Goal: Transaction & Acquisition: Purchase product/service

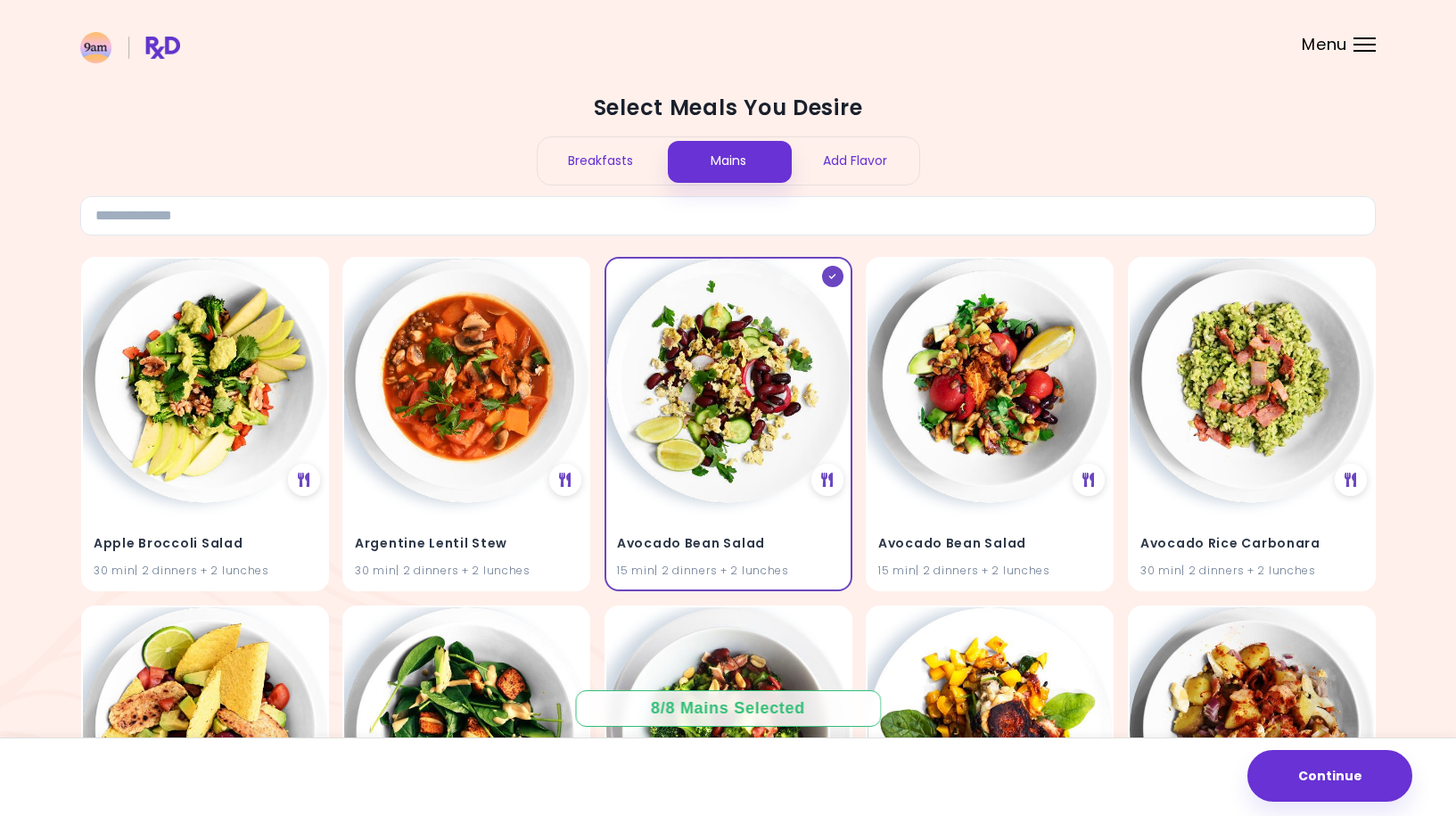
click at [1364, 37] on div at bounding box center [1365, 38] width 22 height 2
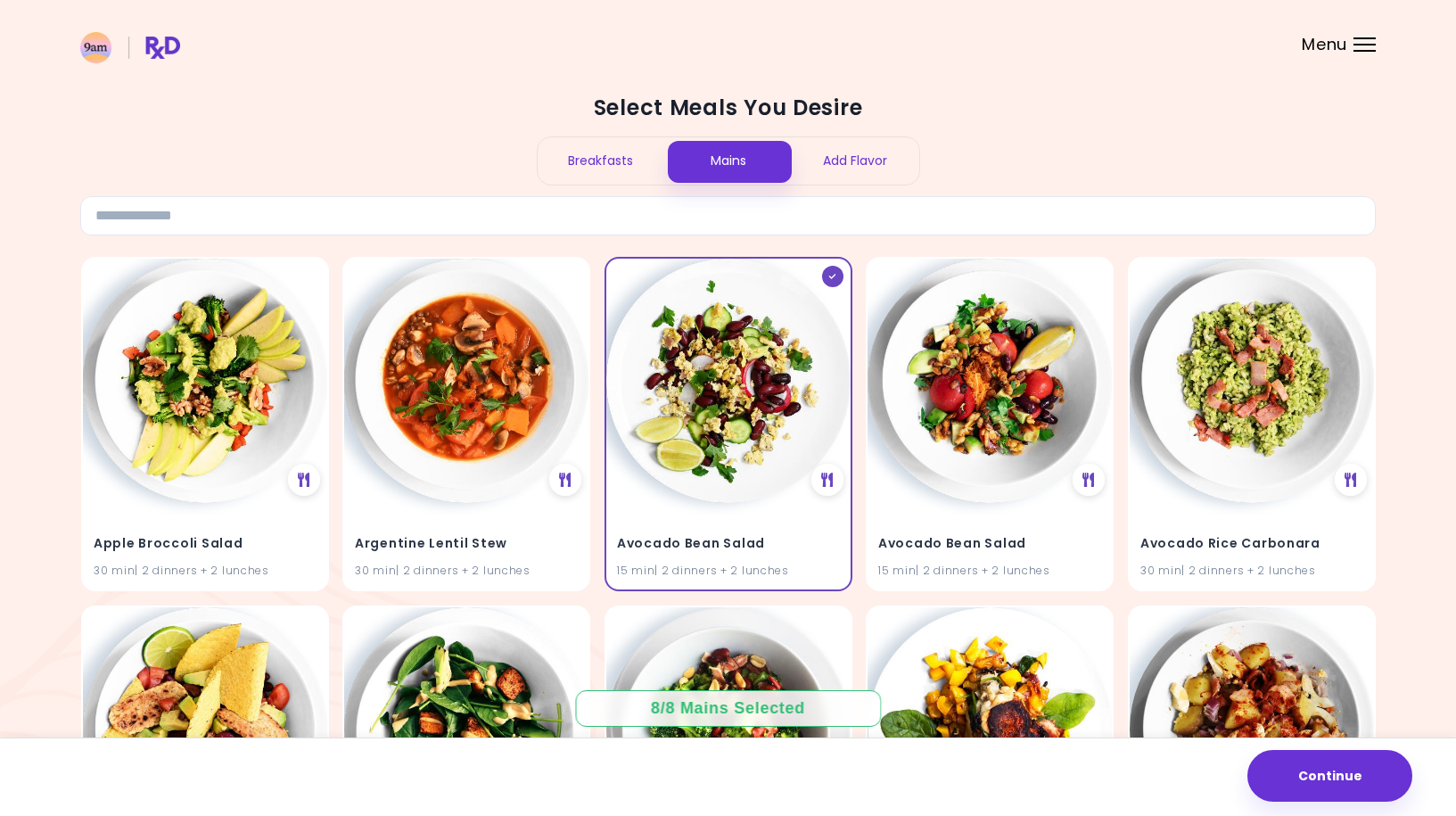
click at [169, 44] on img at bounding box center [130, 47] width 100 height 31
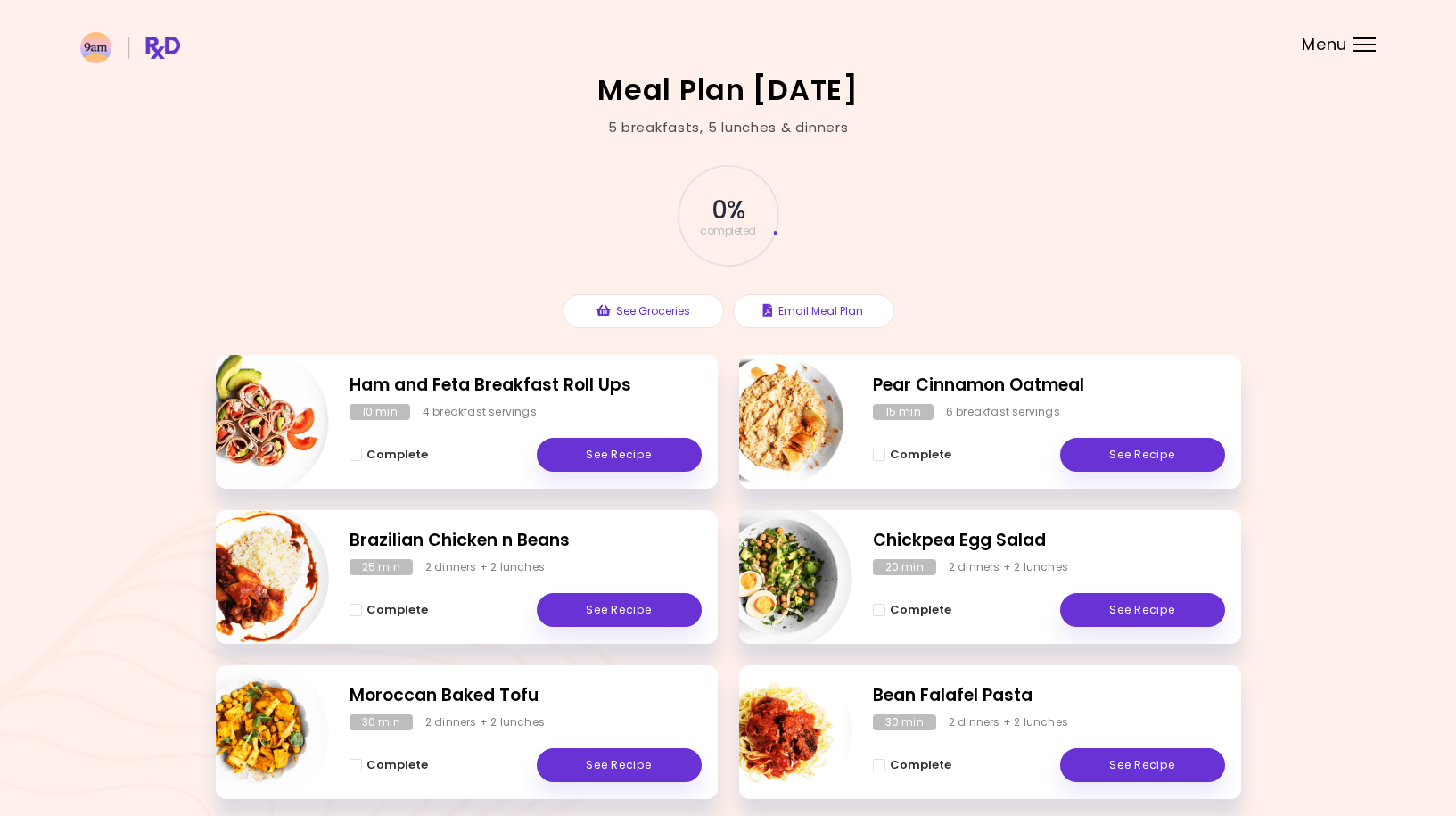
click at [1362, 46] on div "Menu" at bounding box center [1365, 44] width 22 height 14
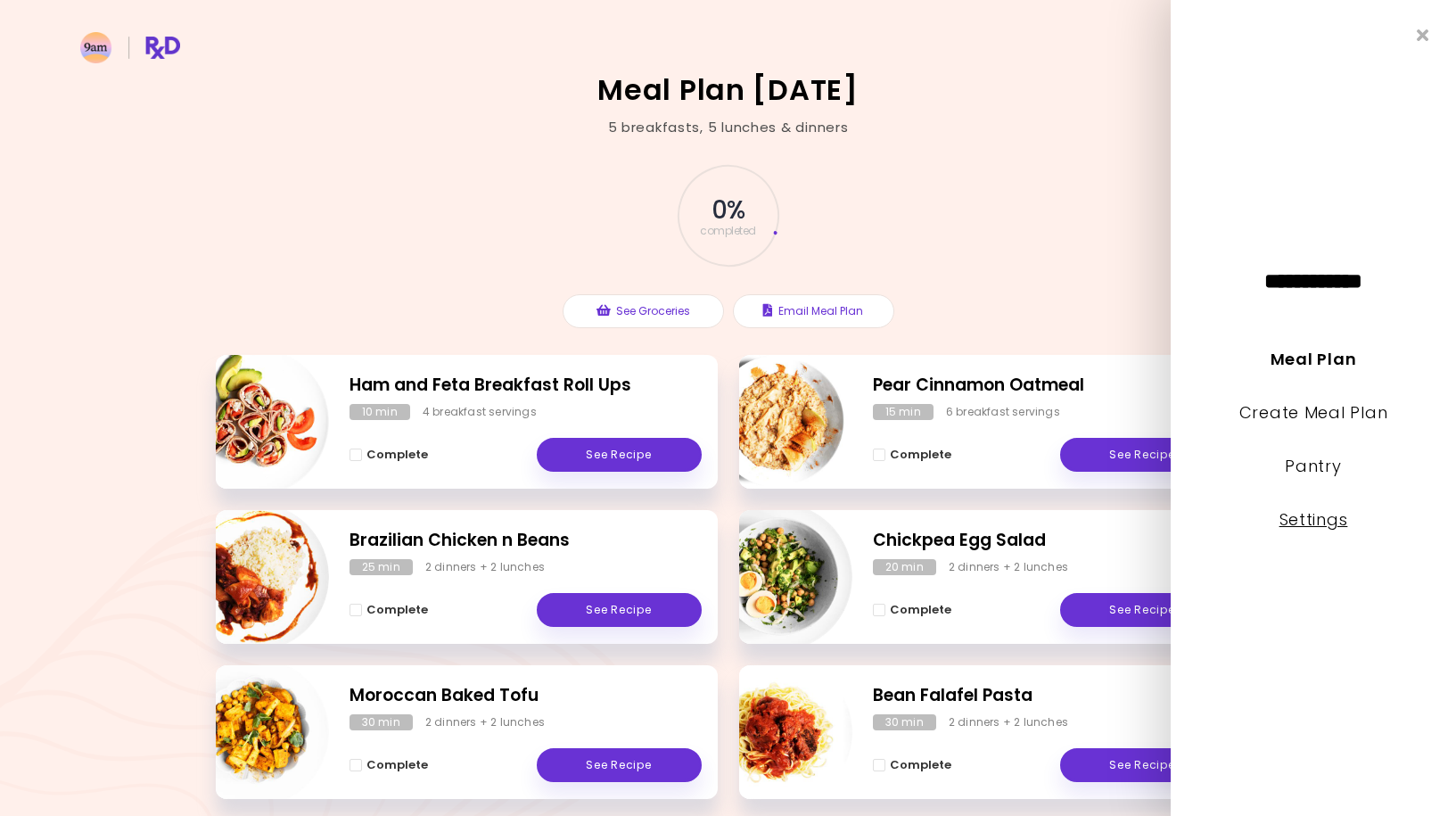
click at [1340, 522] on link "Settings" at bounding box center [1313, 520] width 68 height 22
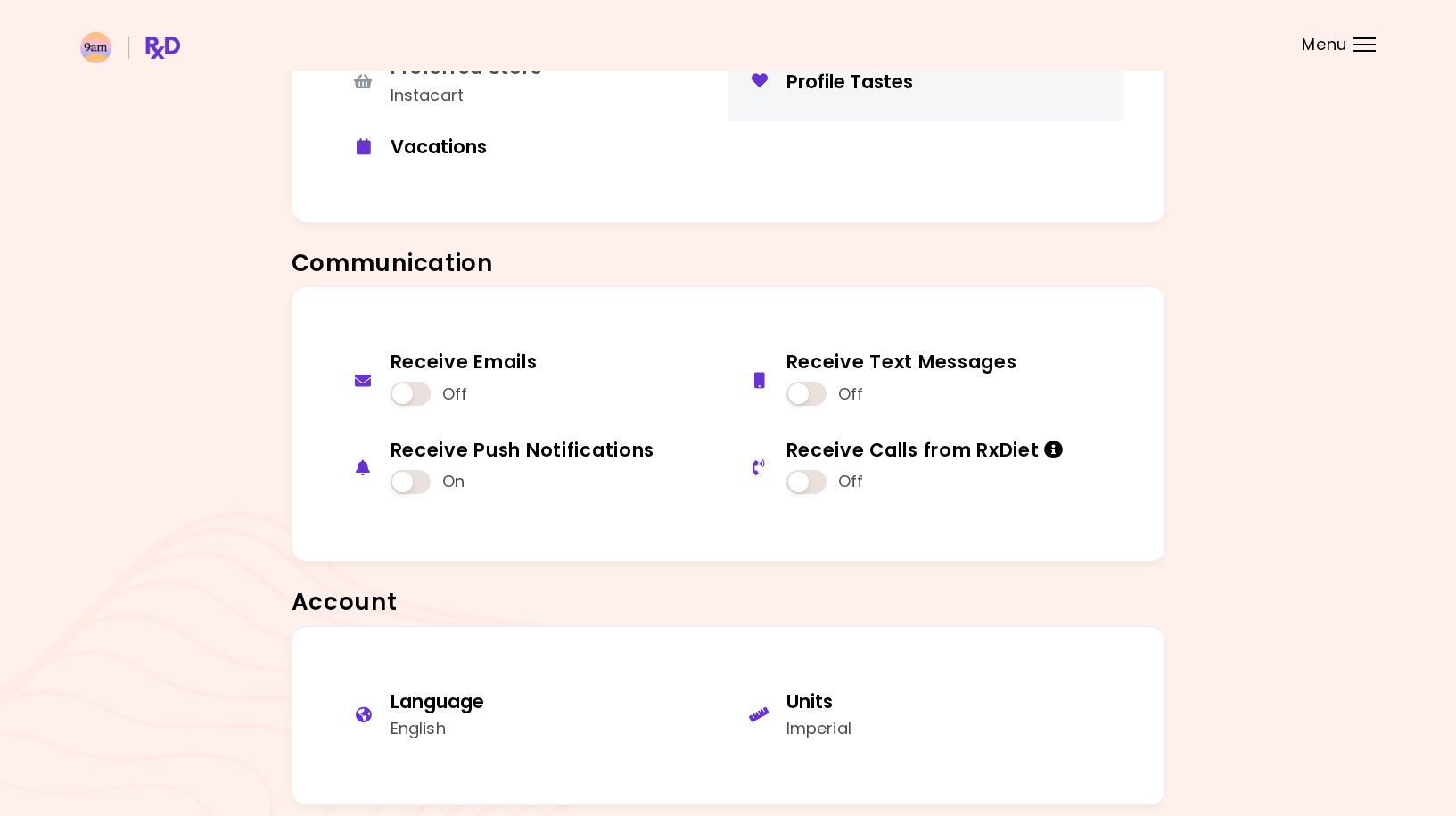
scroll to position [1354, 0]
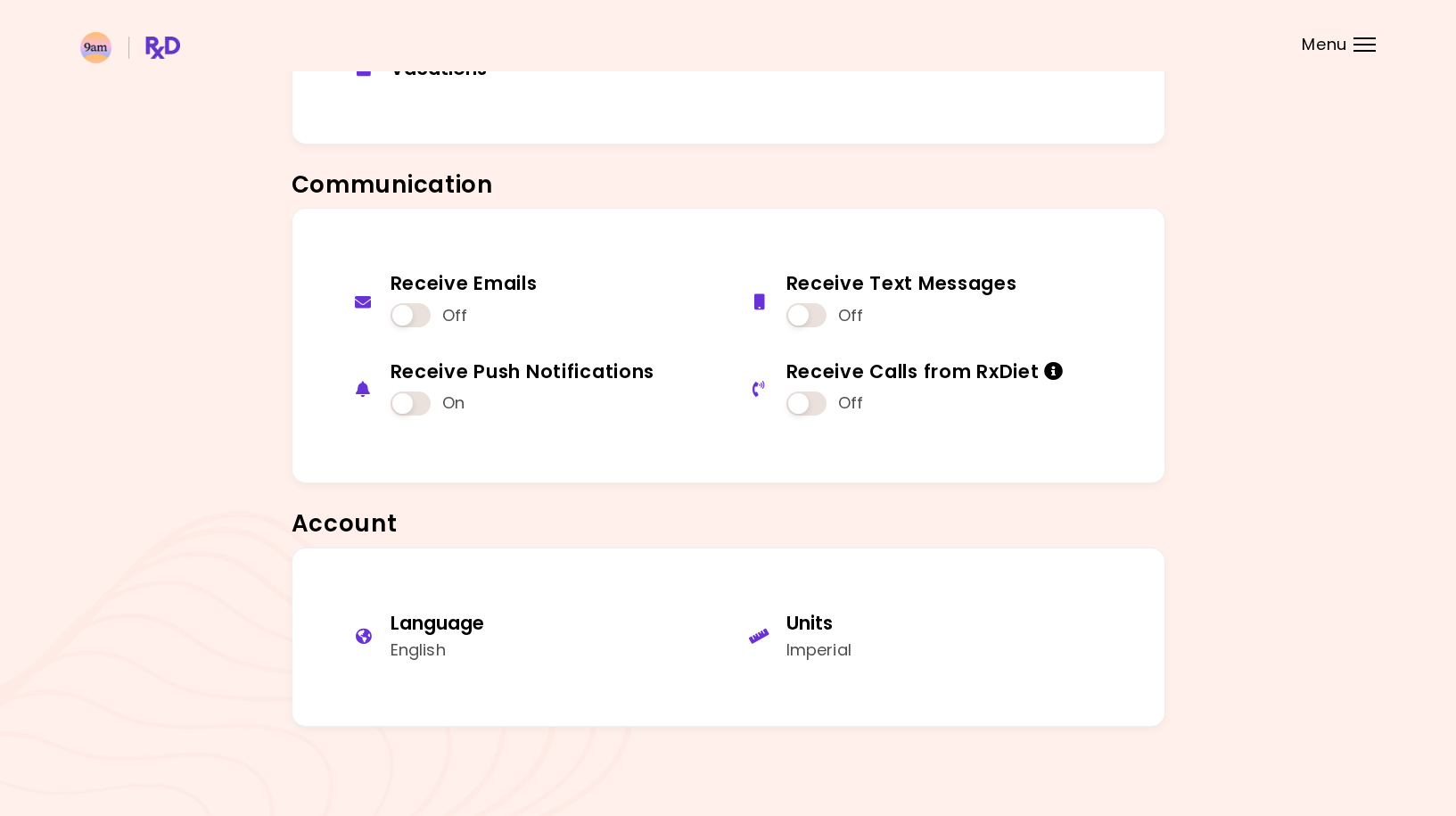
click at [166, 44] on img at bounding box center [130, 47] width 100 height 31
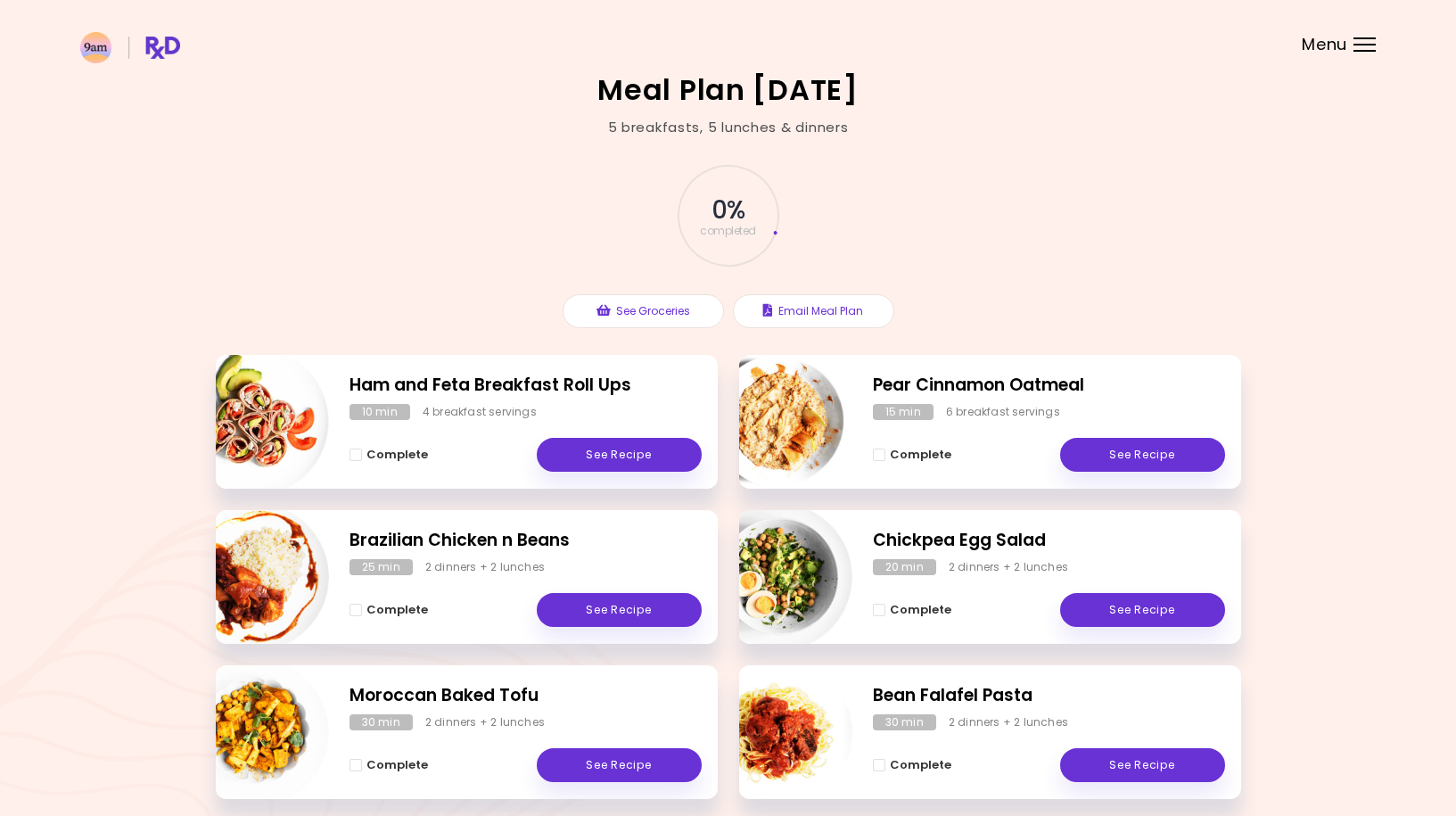
click at [730, 230] on span "completed" at bounding box center [728, 230] width 56 height 10
click at [664, 96] on h2 "Meal Plan [DATE]" at bounding box center [728, 90] width 262 height 29
click at [906, 98] on div "Meal Plan [DATE] 5 breakfasts , 5 lunches & dinners 0 % completed See Groceries…" at bounding box center [728, 525] width 1456 height 1052
click at [1354, 45] on div at bounding box center [1365, 45] width 22 height 2
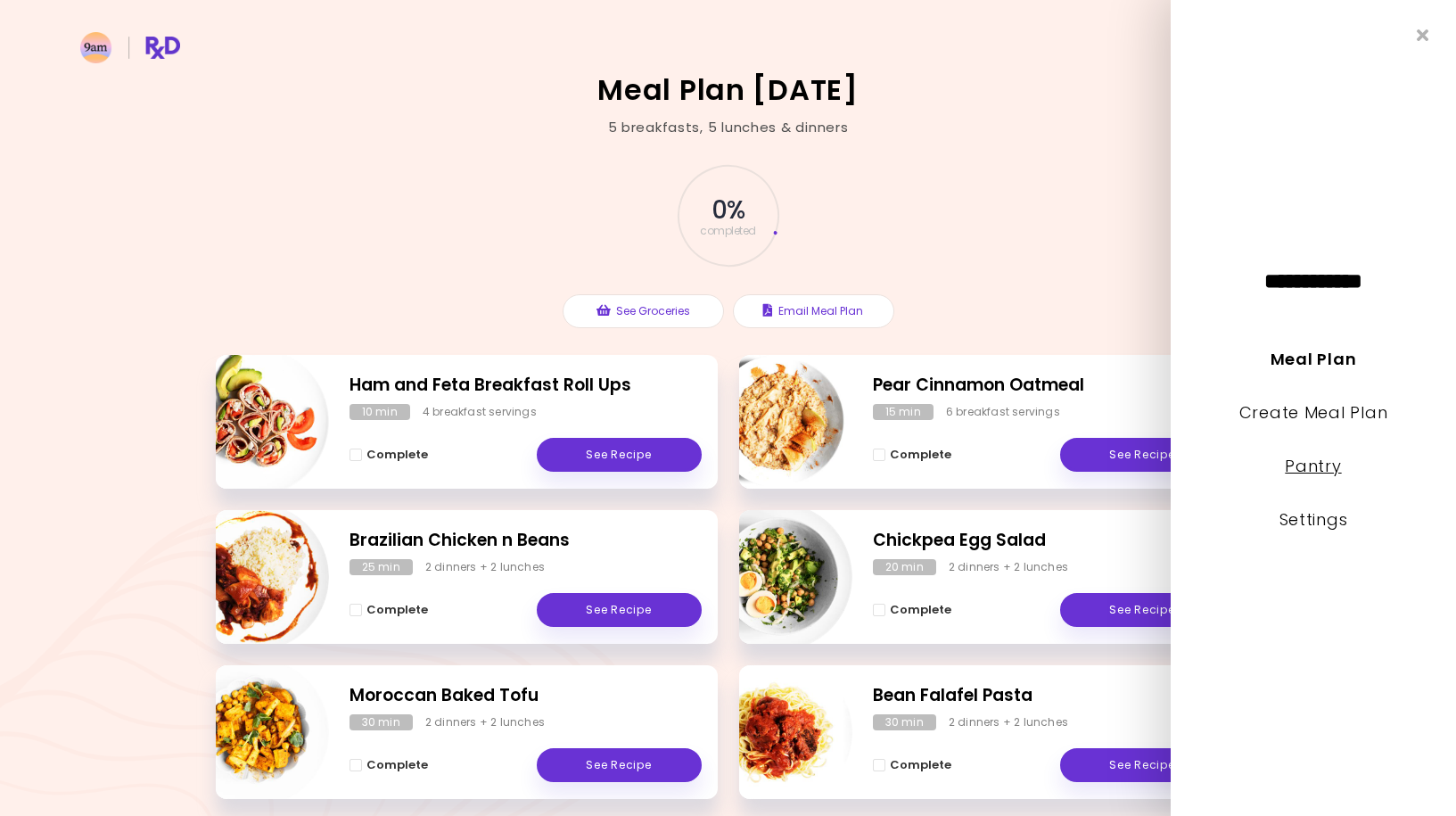
click at [1317, 471] on link "Pantry" at bounding box center [1313, 466] width 56 height 22
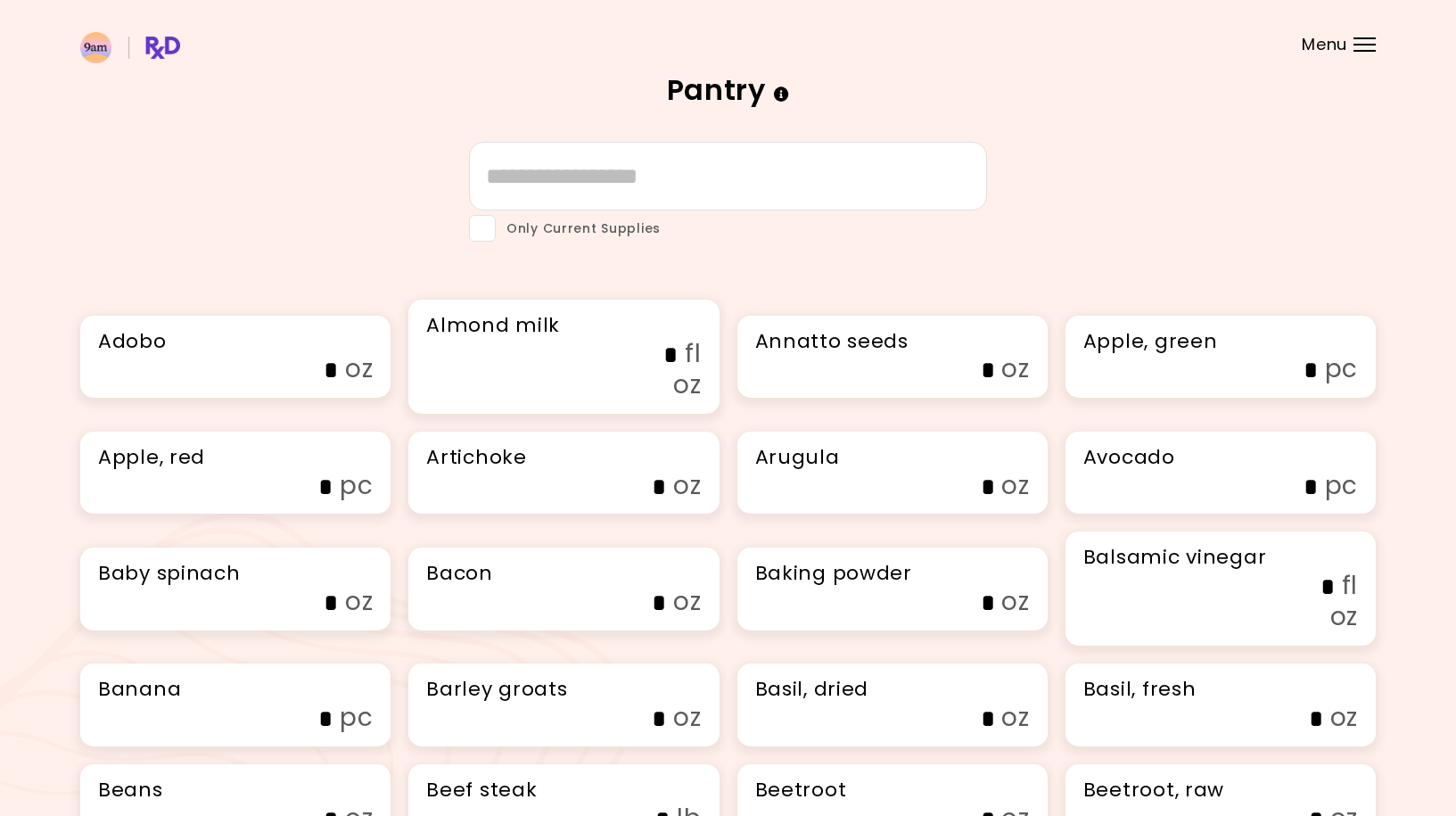
click at [1361, 47] on div "Menu" at bounding box center [1365, 44] width 22 height 14
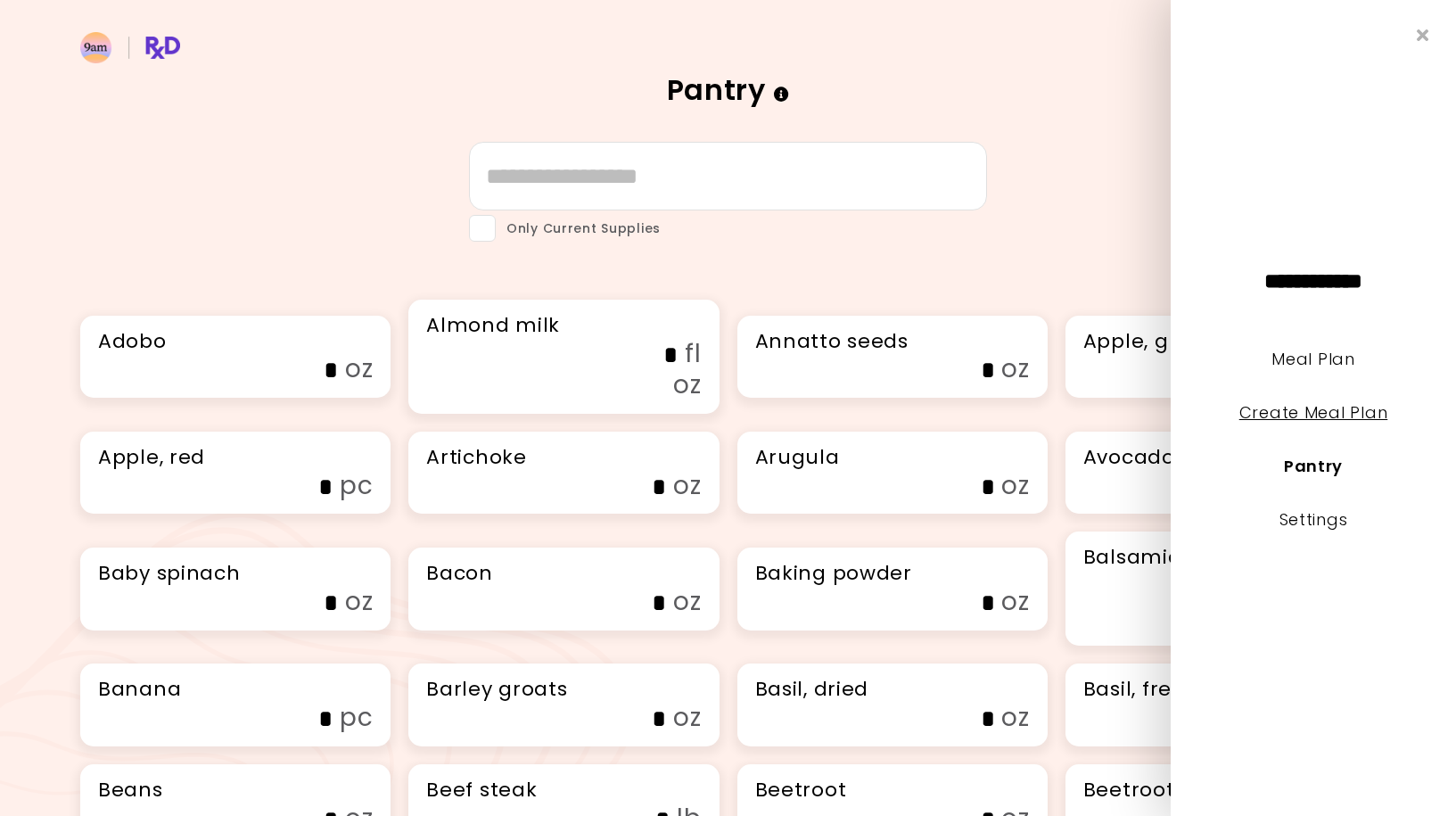
click at [1333, 415] on link "Create Meal Plan" at bounding box center [1313, 412] width 149 height 22
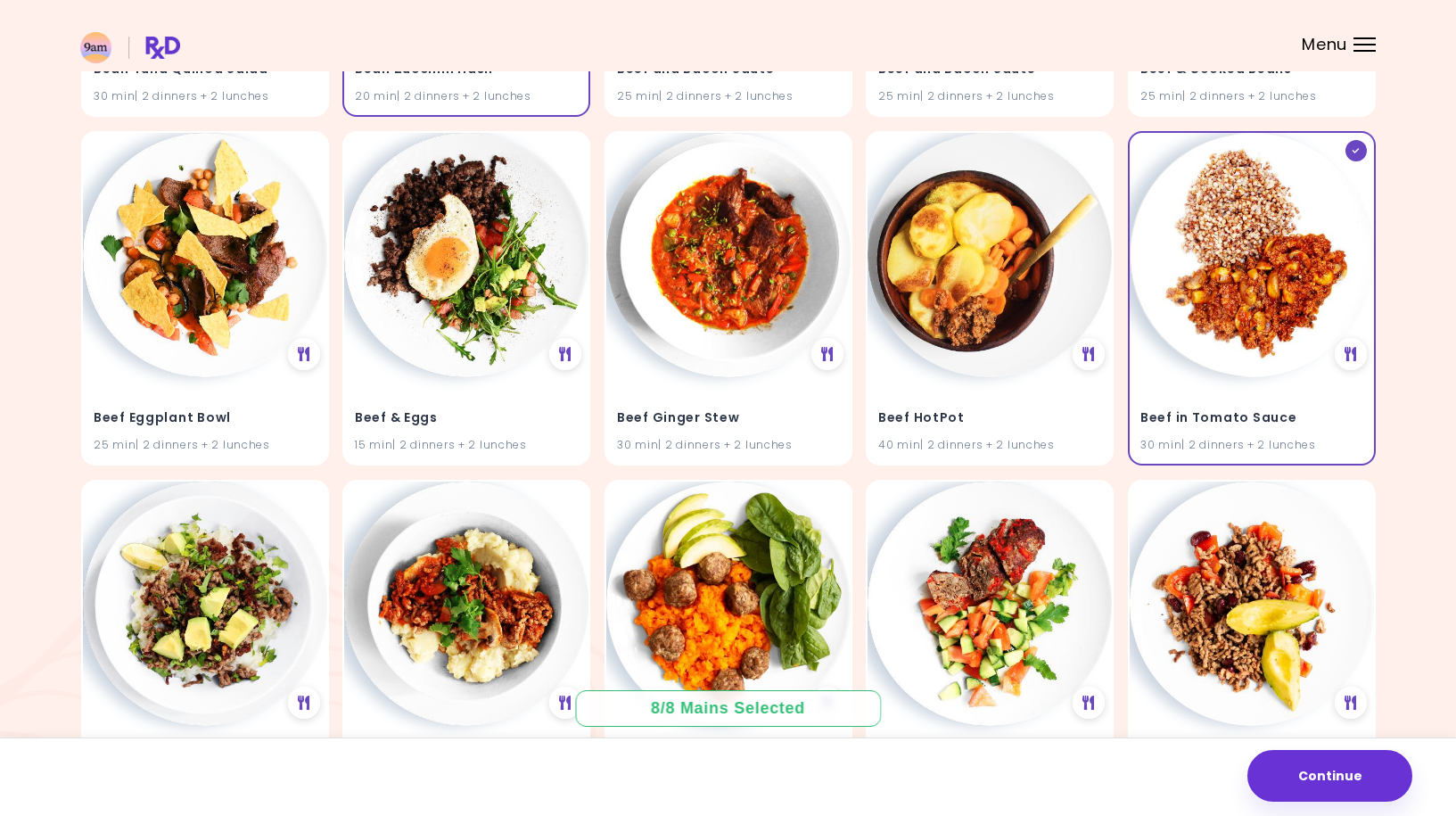
scroll to position [3777, 0]
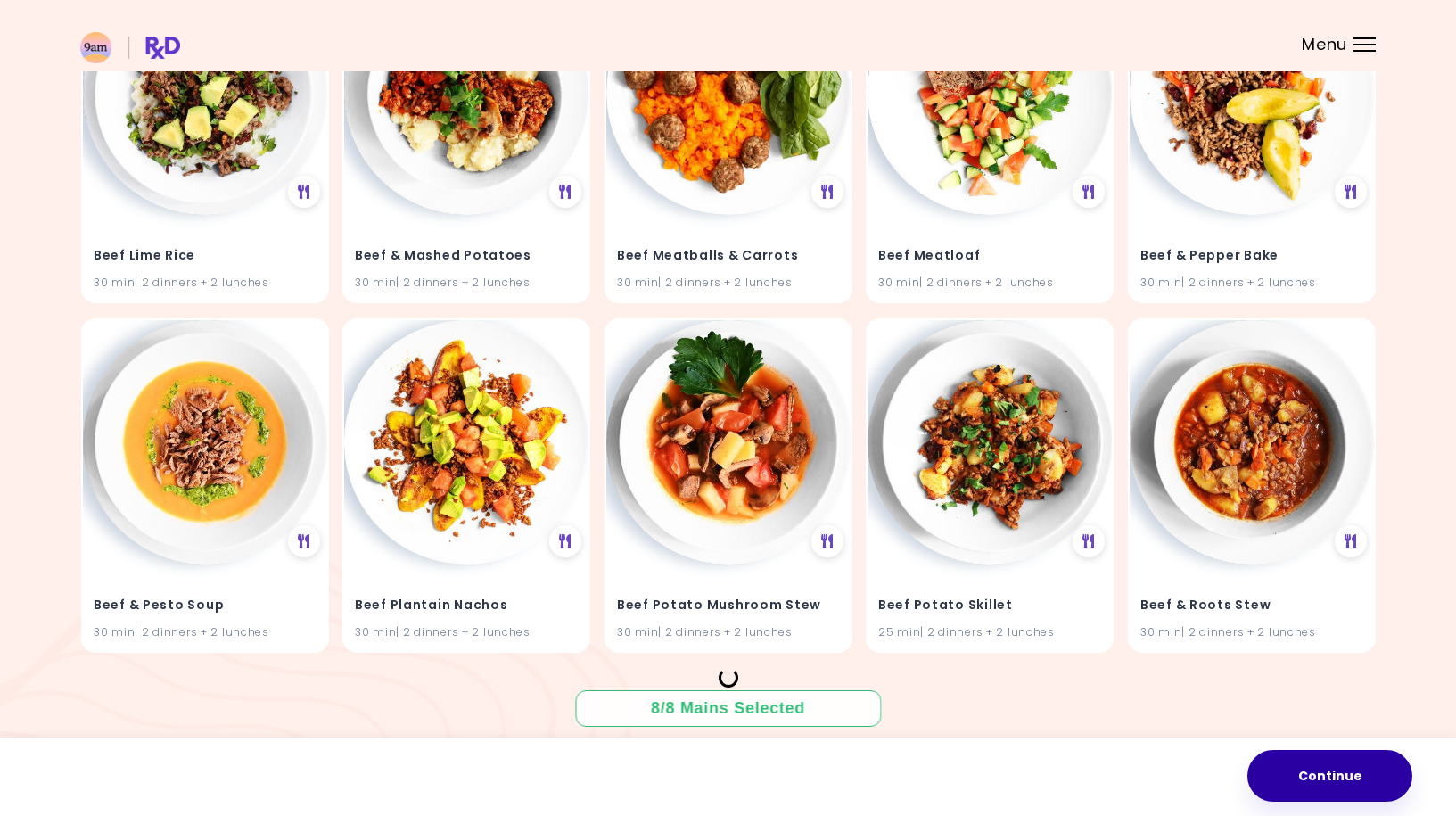
click at [1363, 774] on button "Continue" at bounding box center [1330, 775] width 165 height 51
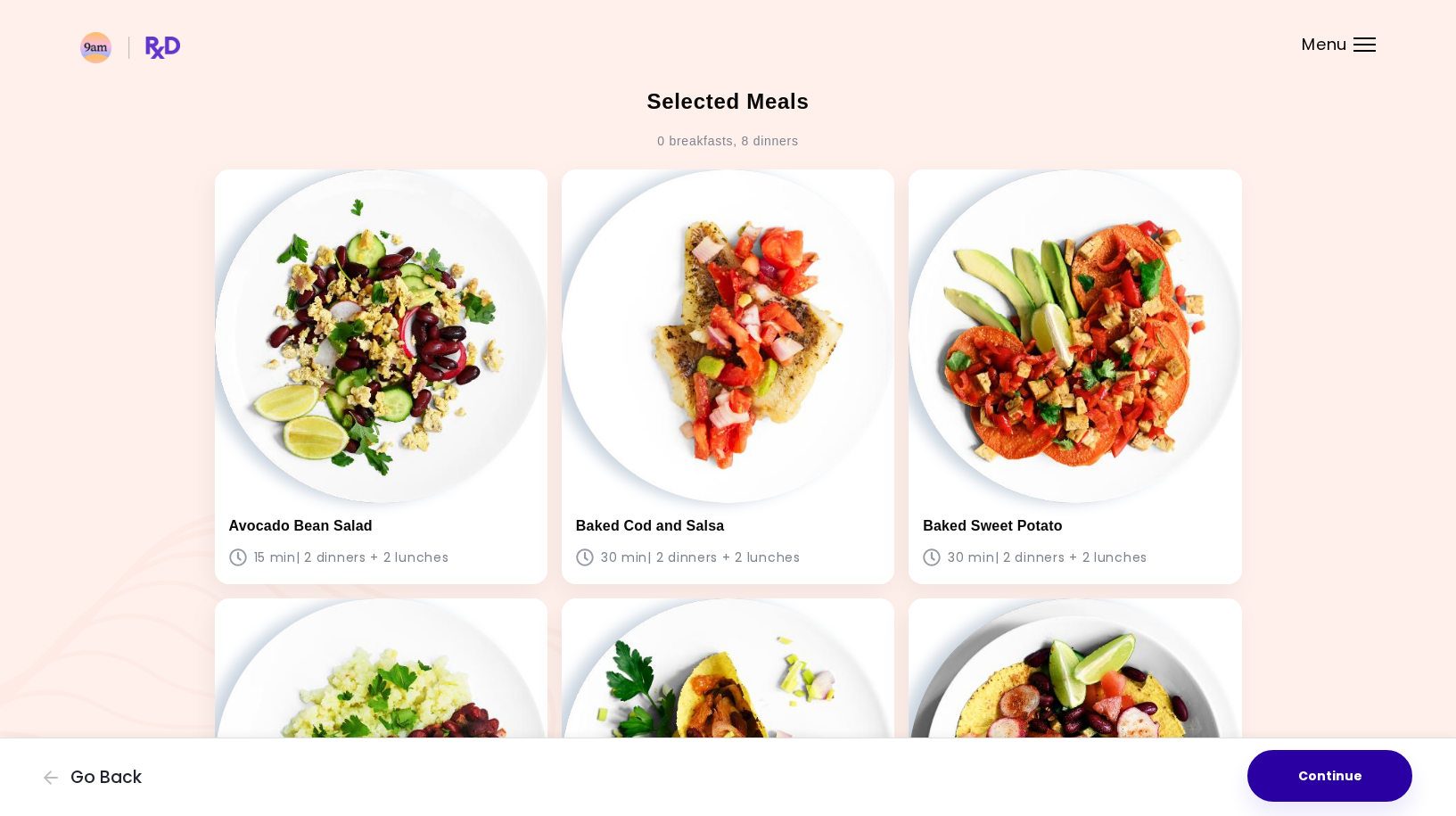
click at [1350, 767] on button "Continue" at bounding box center [1330, 775] width 165 height 51
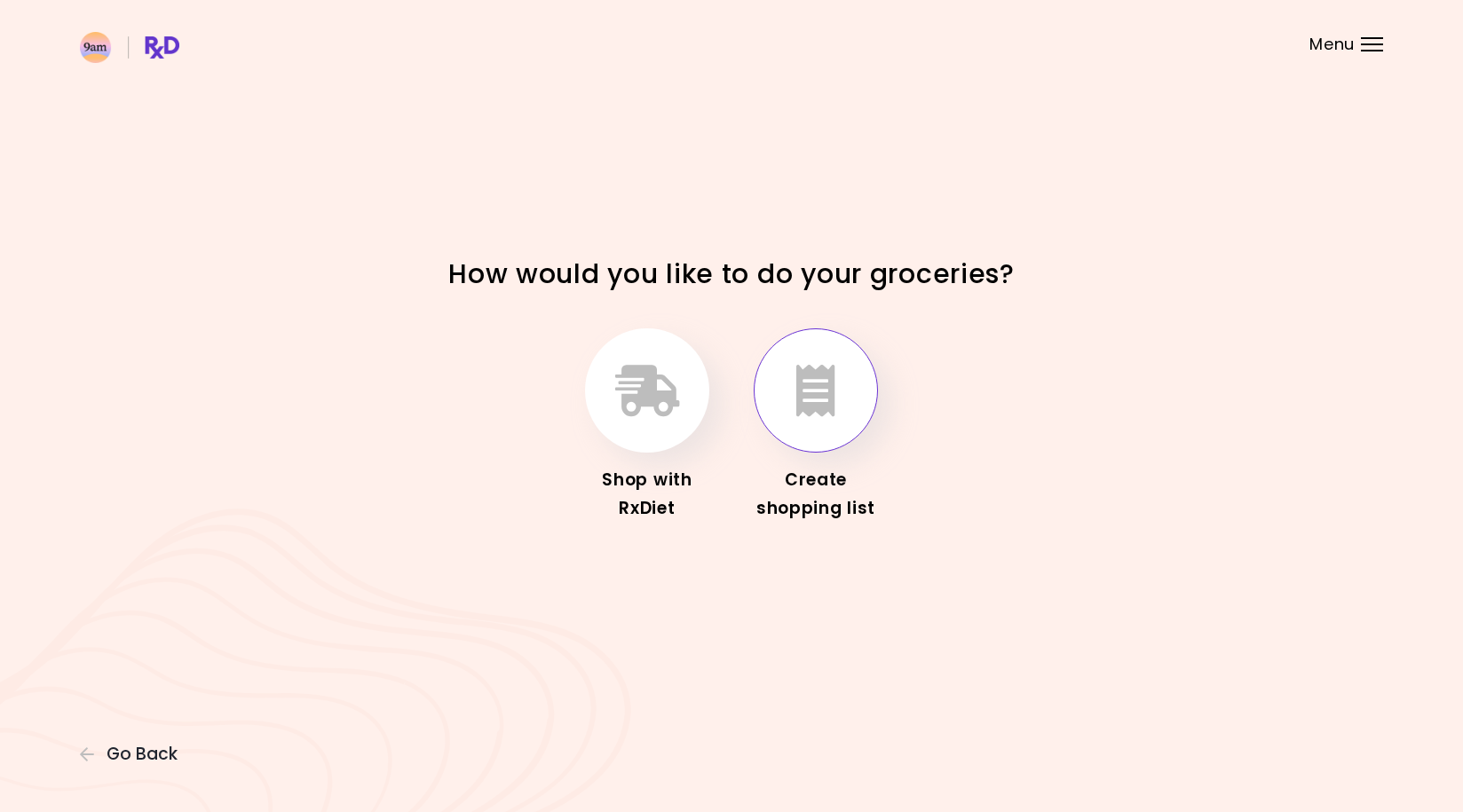
click at [832, 423] on button "button" at bounding box center [816, 391] width 125 height 125
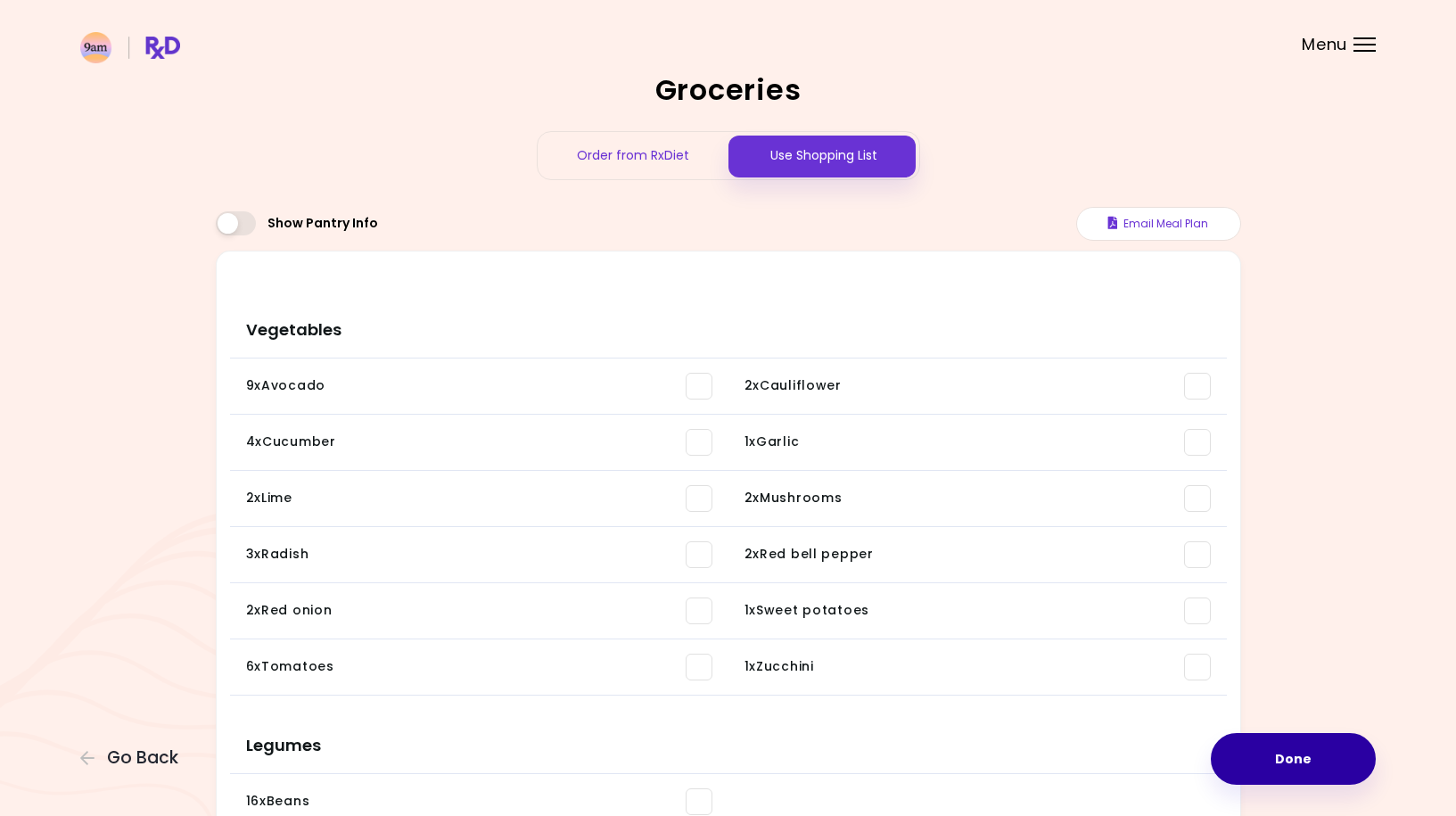
click at [1335, 744] on button "Done" at bounding box center [1293, 758] width 165 height 51
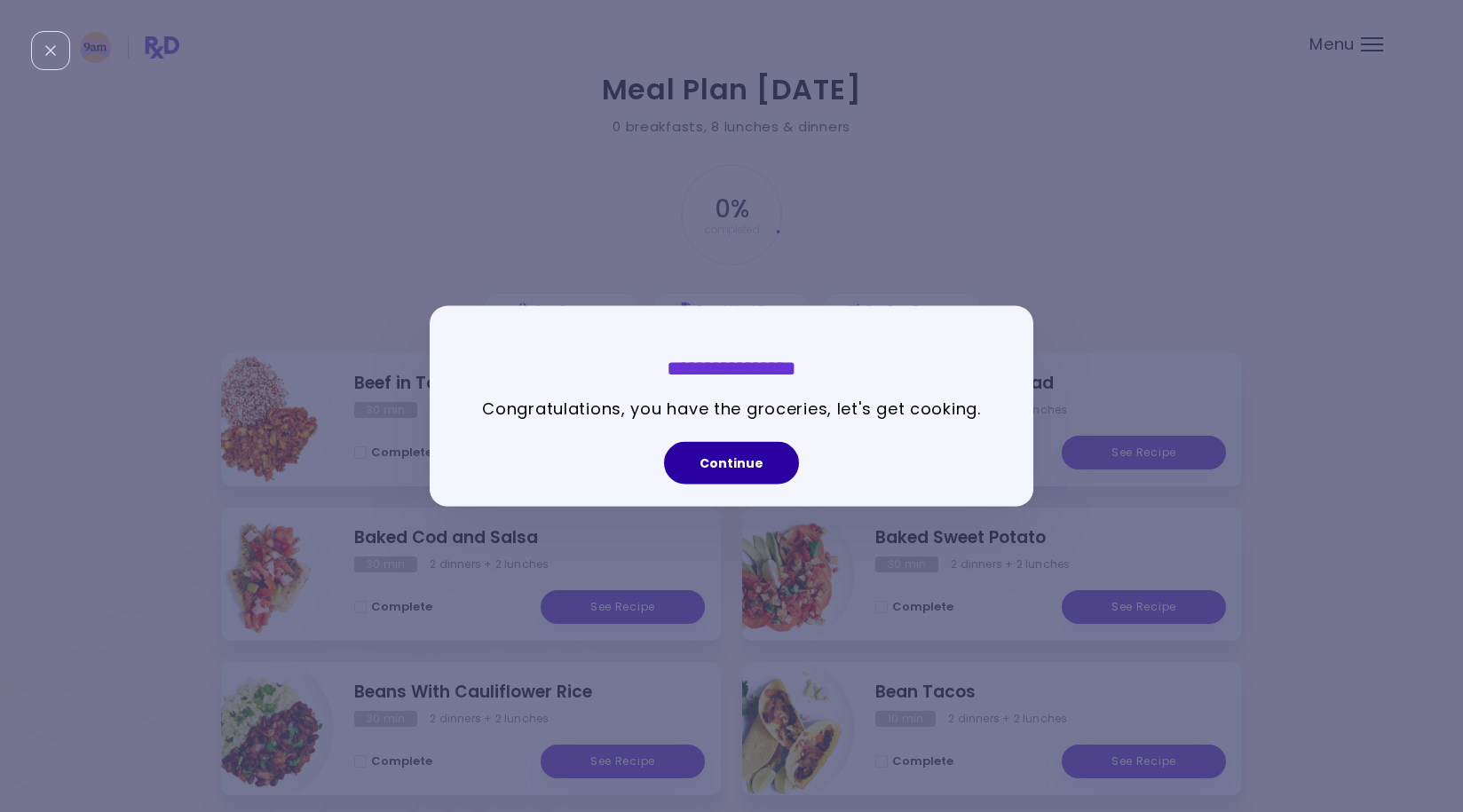
click at [717, 457] on button "Continue" at bounding box center [731, 463] width 135 height 43
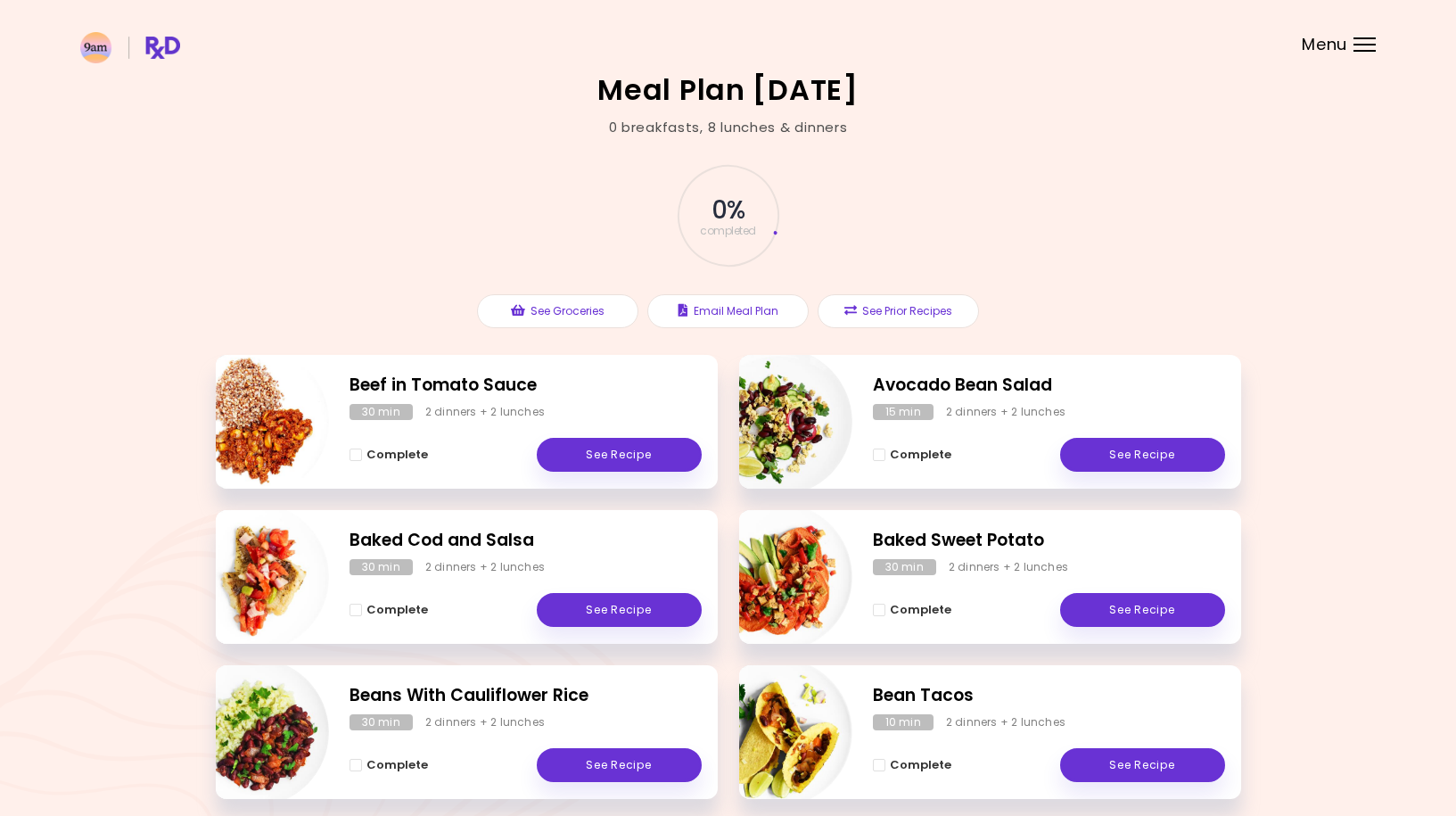
click at [726, 236] on span "completed" at bounding box center [728, 230] width 56 height 10
click at [1363, 39] on div "Menu" at bounding box center [1365, 44] width 22 height 14
